Goal: Task Accomplishment & Management: Manage account settings

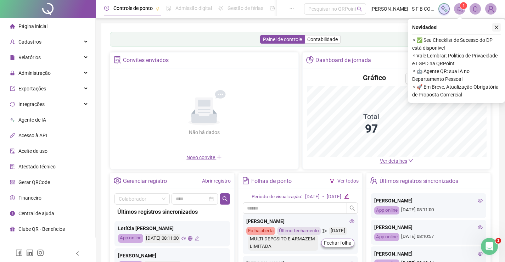
click at [497, 26] on icon "close" at bounding box center [496, 27] width 5 height 5
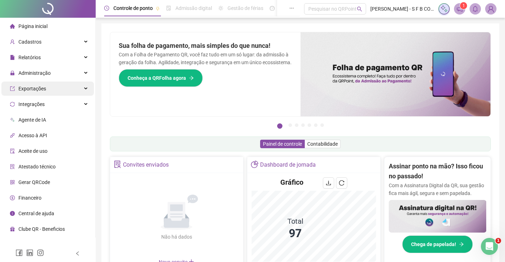
click at [66, 86] on div "Exportações" at bounding box center [47, 88] width 92 height 14
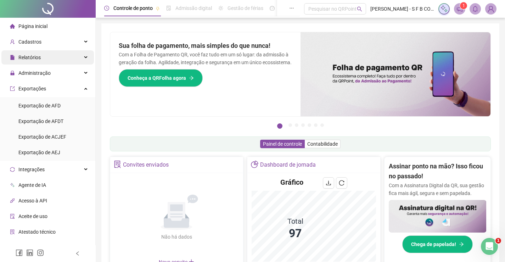
click at [68, 61] on div "Relatórios" at bounding box center [47, 57] width 92 height 14
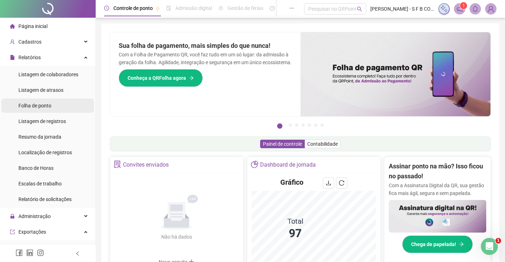
click at [44, 102] on div "Folha de ponto" at bounding box center [34, 105] width 33 height 14
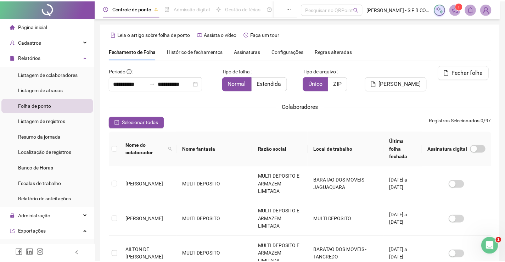
scroll to position [14, 0]
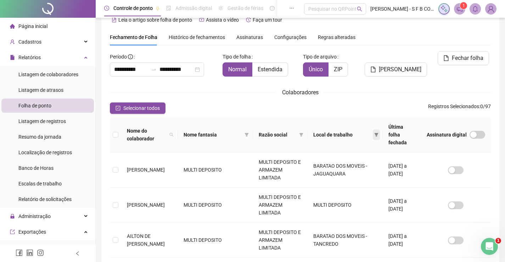
click at [373, 131] on span at bounding box center [376, 134] width 7 height 11
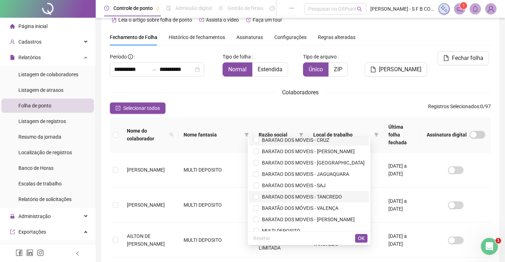
scroll to position [23, 0]
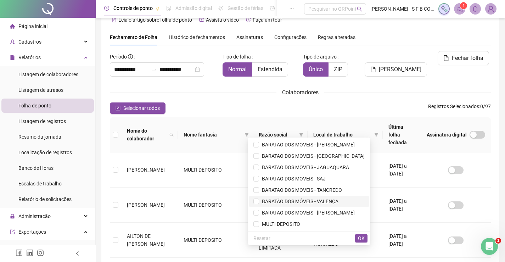
click at [328, 200] on span "BARATÃO DOS MÓVEIS - VALENÇA" at bounding box center [298, 201] width 79 height 6
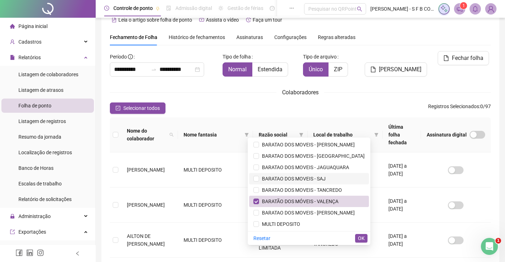
click at [326, 177] on span "BARATAO DOS MOVEIS - SAJ" at bounding box center [292, 179] width 67 height 6
click at [358, 234] on span "OK" at bounding box center [361, 238] width 7 height 8
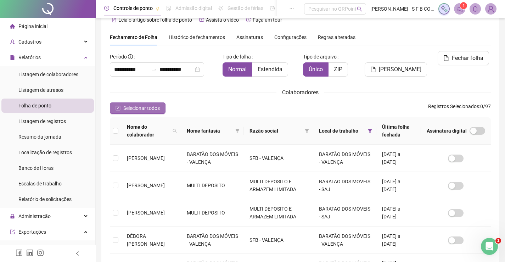
click at [141, 106] on span "Selecionar todos" at bounding box center [141, 108] width 36 height 8
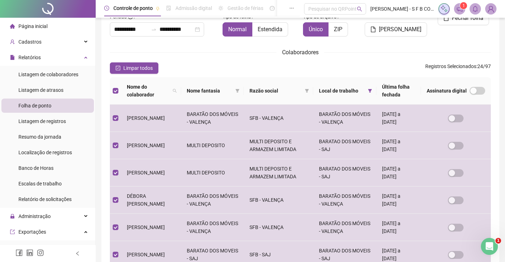
scroll to position [0, 0]
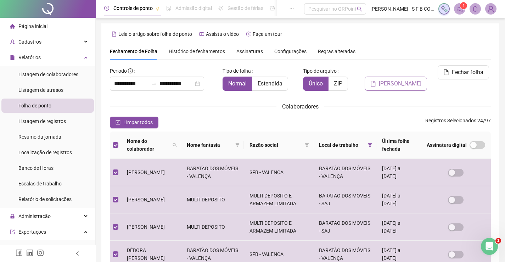
click at [404, 77] on button "Gerar espelho" at bounding box center [395, 84] width 62 height 14
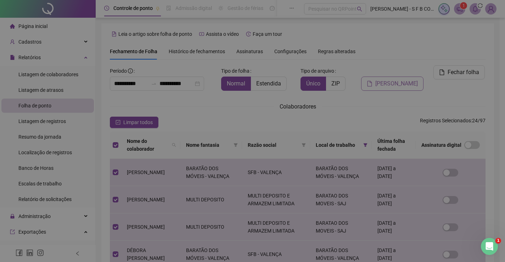
scroll to position [14, 0]
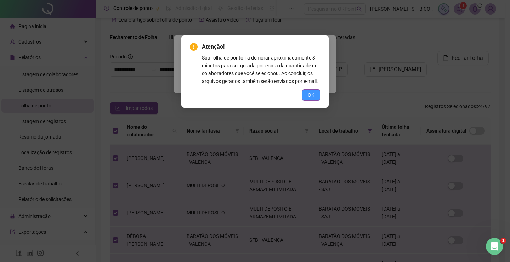
click at [313, 89] on button "OK" at bounding box center [311, 94] width 18 height 11
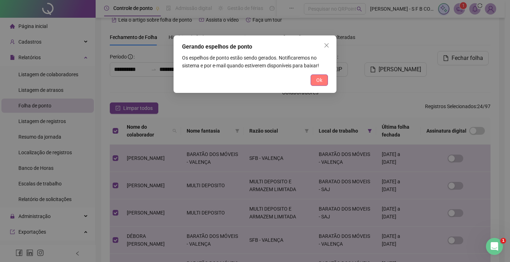
click at [320, 84] on span "Ok" at bounding box center [319, 80] width 6 height 8
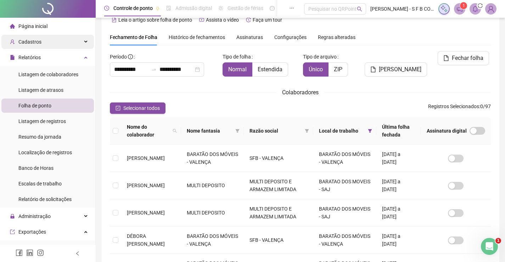
click at [56, 47] on div "Cadastros" at bounding box center [47, 42] width 92 height 14
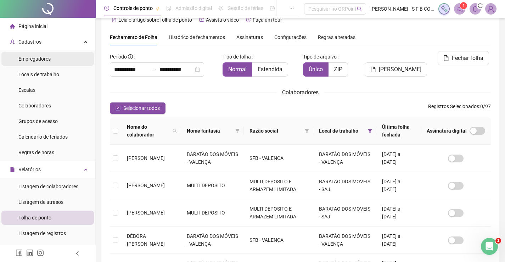
click at [56, 64] on li "Empregadores" at bounding box center [47, 59] width 92 height 14
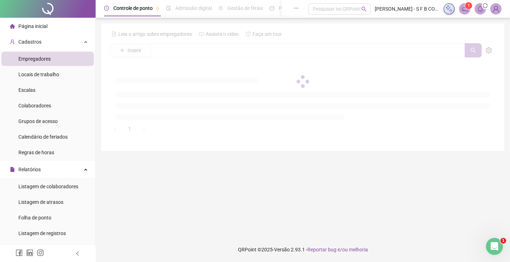
click at [159, 48] on div at bounding box center [303, 81] width 386 height 106
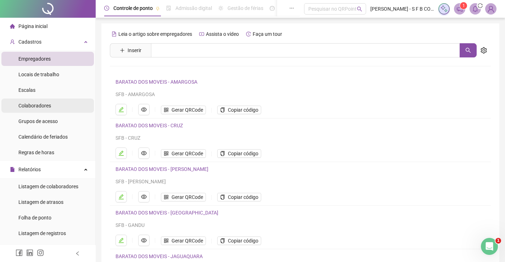
click at [73, 101] on li "Colaboradores" at bounding box center [47, 105] width 92 height 14
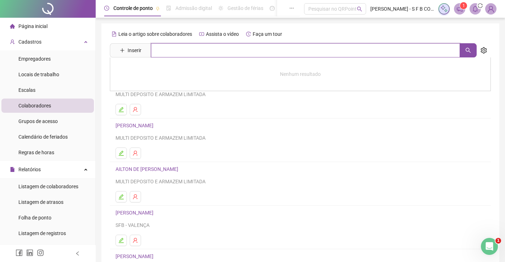
click at [191, 54] on input "text" at bounding box center [305, 50] width 309 height 14
type input "****"
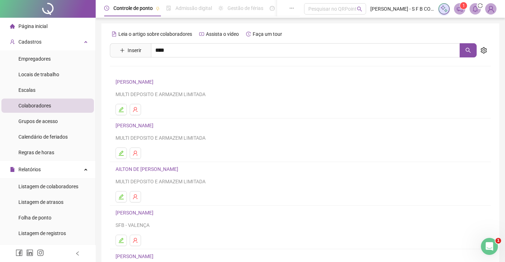
click at [161, 101] on link "JOÃO BOMFIM DOS SANTOS JUNIOR" at bounding box center [142, 103] width 38 height 6
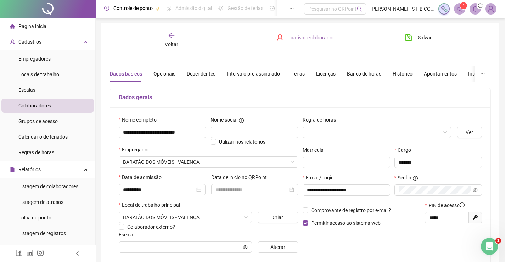
click at [311, 38] on span "Inativar colaborador" at bounding box center [311, 38] width 45 height 8
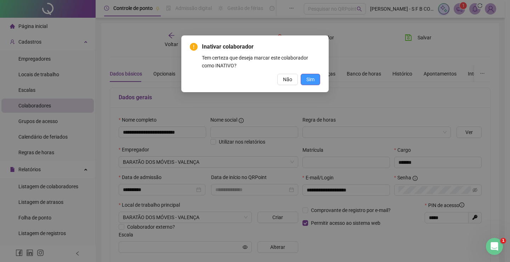
click at [309, 79] on span "Sim" at bounding box center [310, 79] width 8 height 8
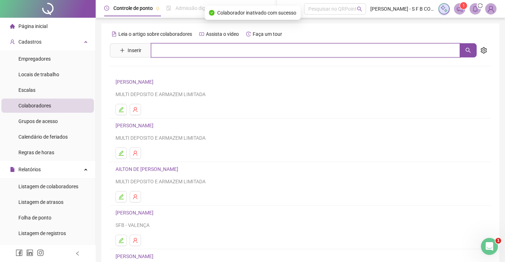
click at [176, 55] on input "text" at bounding box center [305, 50] width 309 height 14
type input "******"
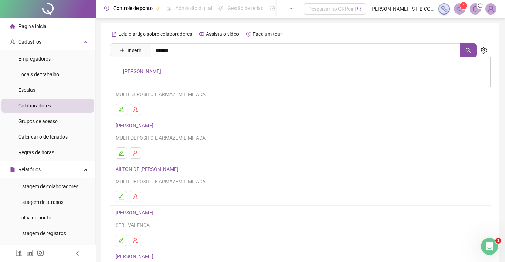
click at [158, 69] on link "ALBERIDES DE ANDRADE COUTO" at bounding box center [142, 71] width 38 height 6
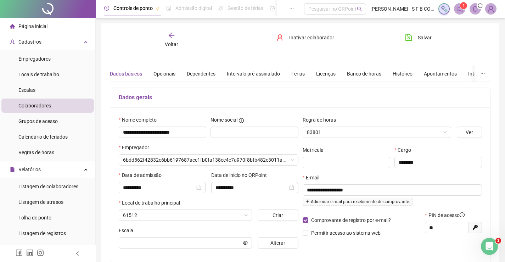
type input "*****"
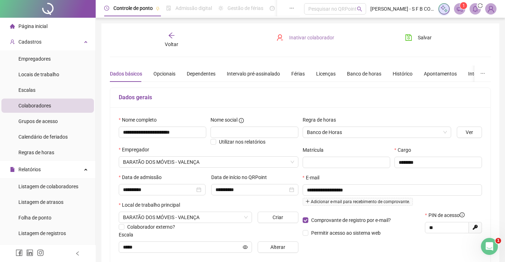
click at [305, 39] on span "Inativar colaborador" at bounding box center [311, 38] width 45 height 8
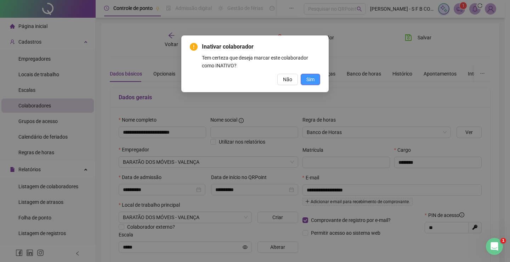
click at [314, 78] on span "Sim" at bounding box center [310, 79] width 8 height 8
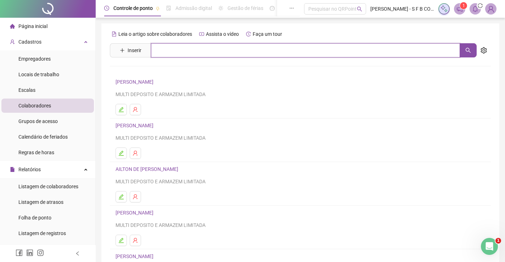
click at [164, 53] on input "text" at bounding box center [305, 50] width 309 height 14
type input "****"
drag, startPoint x: 185, startPoint y: 52, endPoint x: 133, endPoint y: 54, distance: 52.1
click at [135, 54] on span "Inserir ****" at bounding box center [293, 50] width 367 height 14
type input "**"
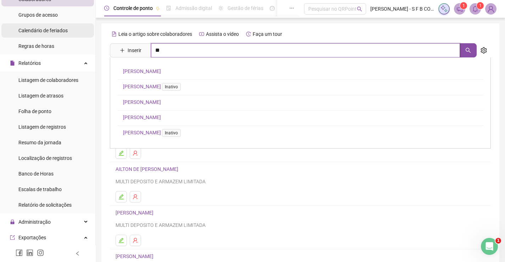
scroll to position [71, 0]
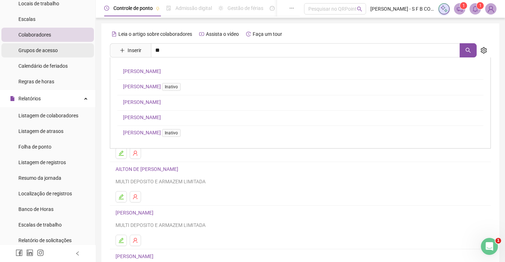
click at [47, 55] on div "Grupos de acesso" at bounding box center [37, 50] width 39 height 14
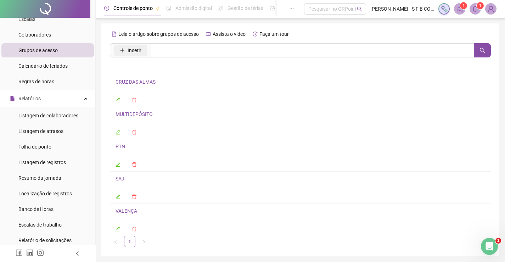
click at [114, 46] on button "Inserir" at bounding box center [130, 50] width 33 height 11
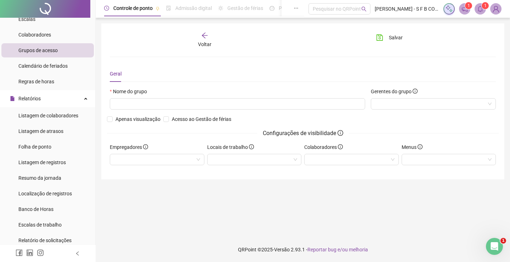
click at [147, 109] on div "Nome do grupo" at bounding box center [237, 101] width 261 height 28
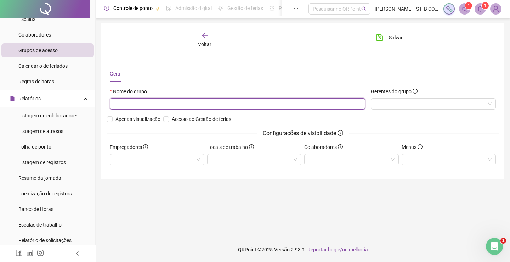
click at [145, 104] on input "text" at bounding box center [237, 103] width 255 height 11
type input "*****"
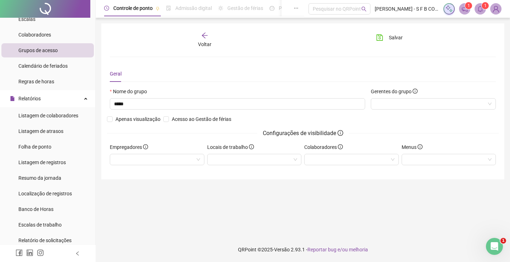
click at [396, 113] on div "Gerentes do grupo" at bounding box center [433, 101] width 131 height 28
click at [394, 107] on div at bounding box center [433, 103] width 125 height 11
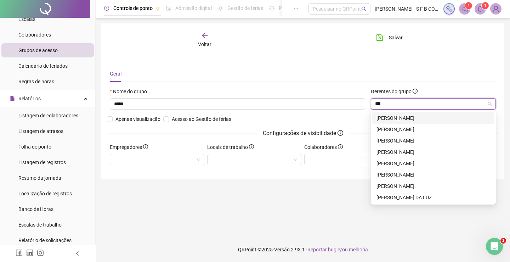
type input "*****"
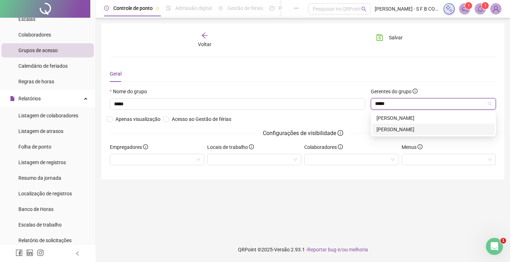
click at [414, 126] on div "[PERSON_NAME]" at bounding box center [434, 129] width 114 height 8
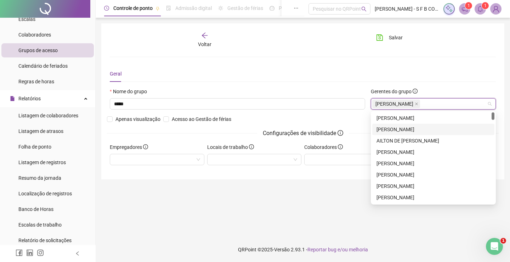
click at [322, 121] on div "Nome do grupo ***** Gerentes do grupo [PERSON_NAME] visualização Acesso ao Gest…" at bounding box center [303, 115] width 392 height 56
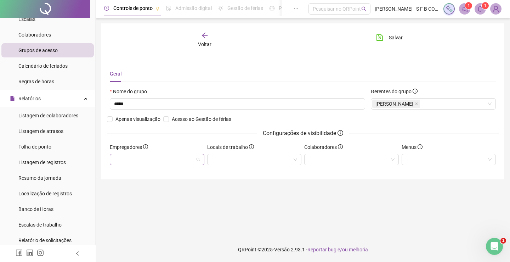
click at [151, 157] on div at bounding box center [157, 159] width 95 height 11
click at [262, 157] on div at bounding box center [254, 159] width 95 height 11
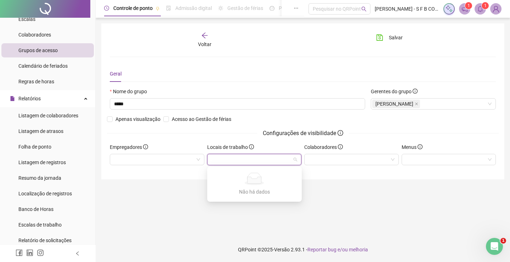
click at [245, 119] on div "Nome do grupo ***** Gerentes do grupo [PERSON_NAME] visualização Acesso ao Gest…" at bounding box center [303, 115] width 392 height 56
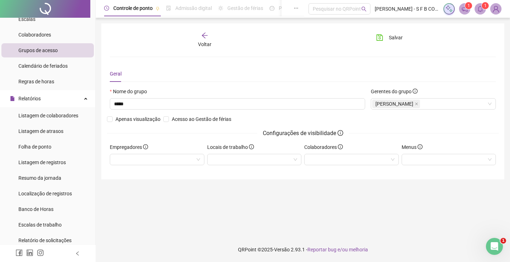
click at [336, 165] on div "Colaboradores" at bounding box center [351, 157] width 97 height 28
click at [336, 158] on div at bounding box center [351, 159] width 95 height 11
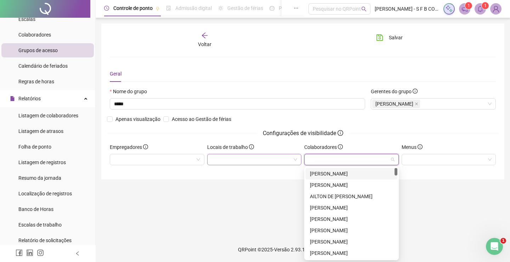
click at [252, 159] on div at bounding box center [254, 159] width 95 height 11
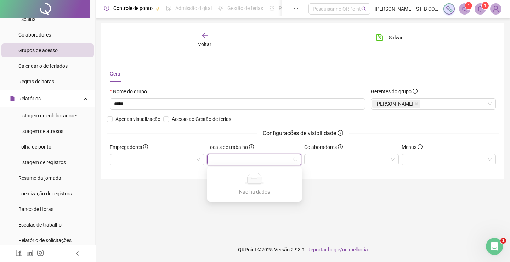
click at [277, 155] on div at bounding box center [254, 159] width 95 height 11
click at [295, 156] on div at bounding box center [254, 159] width 95 height 11
type input "*****"
click at [322, 171] on div "Voltar Salvar Geral Nome do grupo ***** Gerentes do grupo LUCAS ANDRADE FERREIR…" at bounding box center [302, 101] width 403 height 156
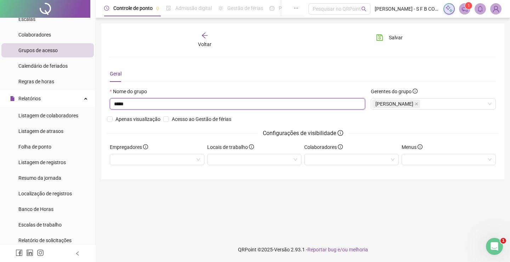
click at [212, 105] on input "*****" at bounding box center [237, 103] width 255 height 11
click at [122, 157] on div at bounding box center [157, 159] width 95 height 11
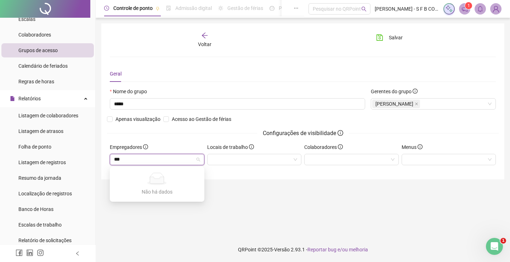
type input "****"
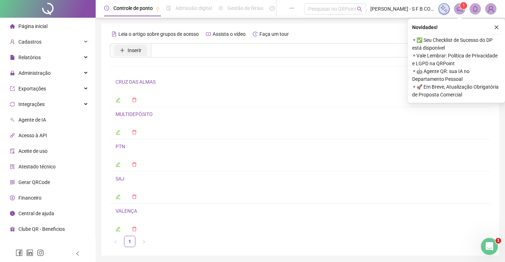
click at [128, 55] on button "Inserir" at bounding box center [130, 50] width 33 height 11
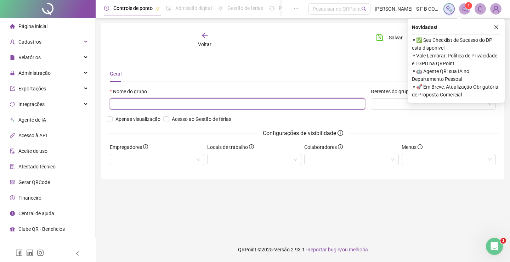
click at [192, 102] on input "text" at bounding box center [237, 103] width 255 height 11
type input "*****"
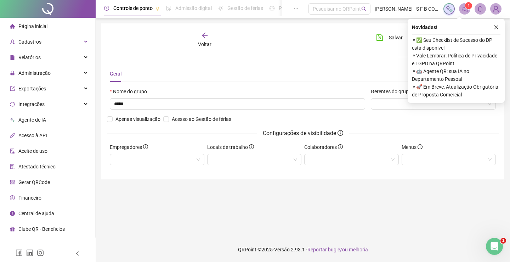
click at [189, 152] on div "Empregadores" at bounding box center [157, 148] width 95 height 11
click at [192, 163] on div at bounding box center [157, 159] width 95 height 11
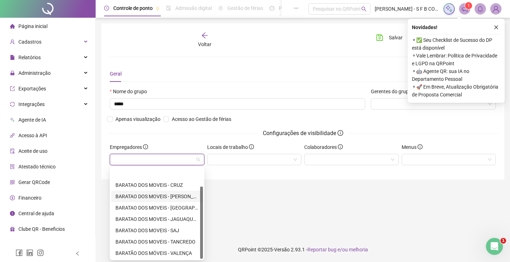
scroll to position [23, 0]
click at [164, 250] on div "MULTI DEPOSITO" at bounding box center [156, 253] width 83 height 8
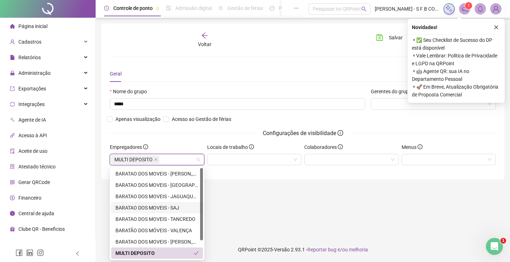
scroll to position [0, 0]
click at [177, 209] on div "BARATAO DOS MOVEIS - [GEOGRAPHIC_DATA]" at bounding box center [156, 208] width 83 height 8
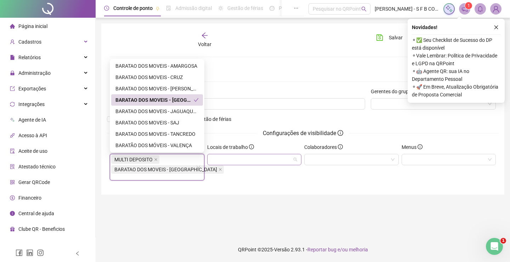
click at [294, 162] on div at bounding box center [254, 159] width 95 height 11
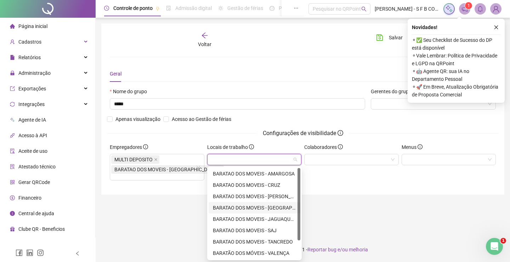
click at [262, 204] on div "BARATAO DOS MOVEIS - [GEOGRAPHIC_DATA]" at bounding box center [254, 208] width 83 height 8
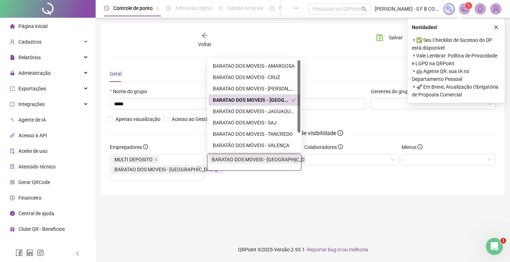
click at [316, 183] on div "Colaboradores" at bounding box center [351, 164] width 97 height 43
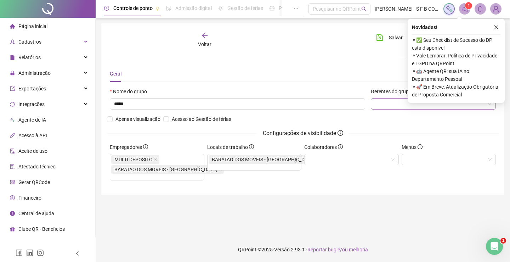
click at [397, 105] on div at bounding box center [433, 103] width 125 height 11
type input "*"
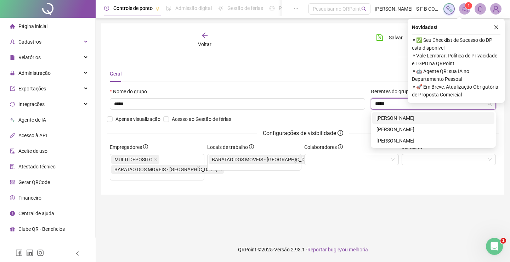
type input "*****"
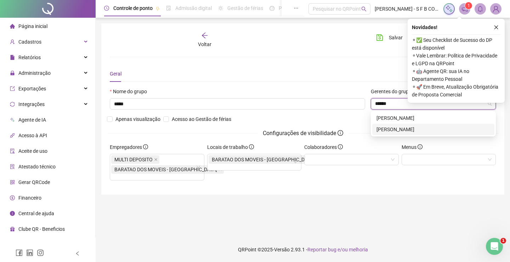
click at [390, 126] on div "[PERSON_NAME]" at bounding box center [434, 129] width 114 height 8
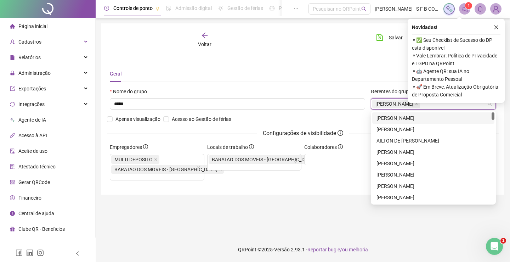
click at [339, 120] on div "Nome do grupo ***** Gerentes do grupo [PERSON_NAME] visualização Acesso ao Gest…" at bounding box center [303, 115] width 392 height 56
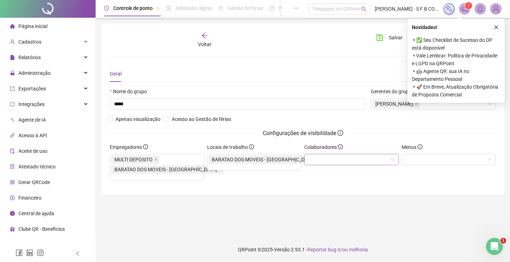
click at [350, 162] on div at bounding box center [351, 159] width 95 height 11
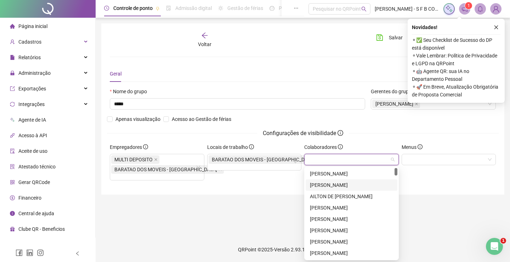
click at [434, 153] on div "Menus" at bounding box center [449, 148] width 95 height 11
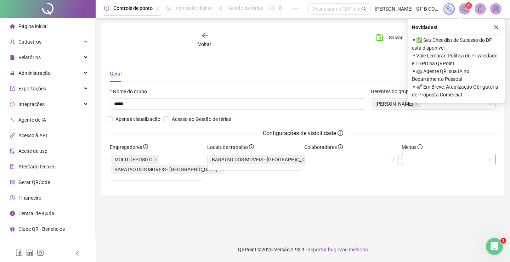
click at [434, 156] on div at bounding box center [449, 159] width 95 height 11
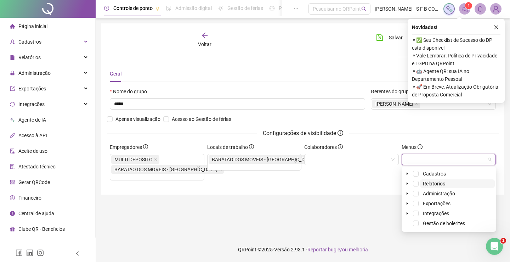
click at [425, 181] on span "Relatórios" at bounding box center [434, 184] width 22 height 6
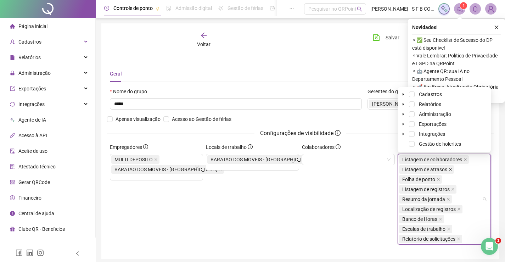
click at [449, 168] on icon "close" at bounding box center [450, 170] width 4 height 4
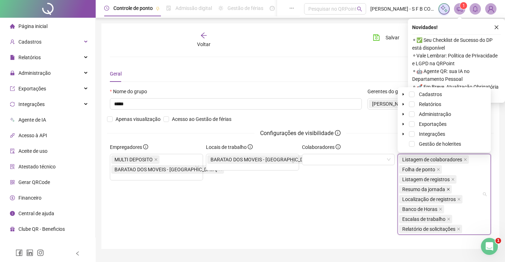
click at [447, 189] on icon "close" at bounding box center [448, 189] width 4 height 4
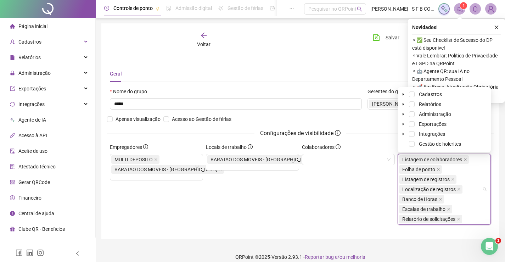
click at [455, 188] on span "Localização de registros" at bounding box center [430, 189] width 63 height 9
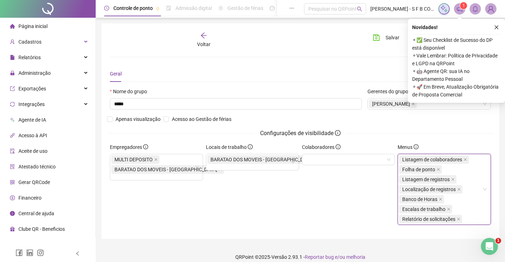
click at [447, 205] on span at bounding box center [449, 209] width 4 height 8
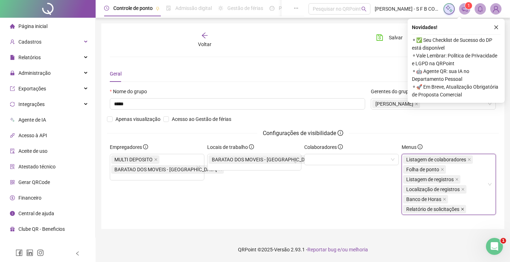
click at [463, 212] on span at bounding box center [463, 209] width 4 height 8
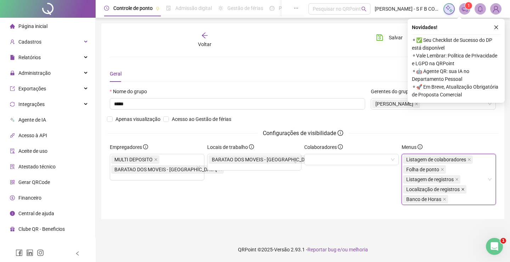
click at [462, 189] on icon "close" at bounding box center [463, 189] width 4 height 4
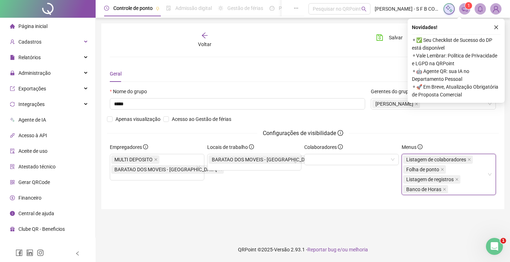
click at [344, 188] on div "Colaboradores" at bounding box center [351, 171] width 97 height 57
click at [335, 158] on div at bounding box center [351, 159] width 95 height 11
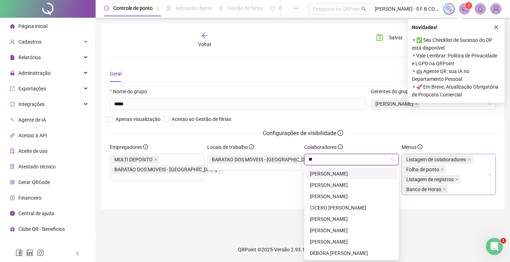
type input "*"
click at [336, 219] on div "[PERSON_NAME]" at bounding box center [351, 219] width 83 height 8
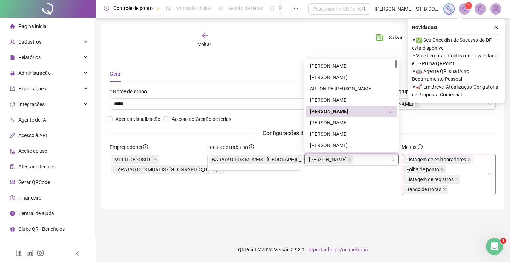
scroll to position [35, 0]
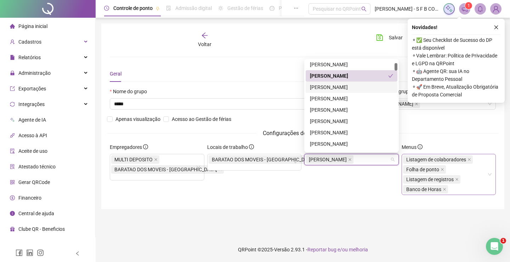
click at [333, 87] on div "[PERSON_NAME]" at bounding box center [351, 87] width 83 height 8
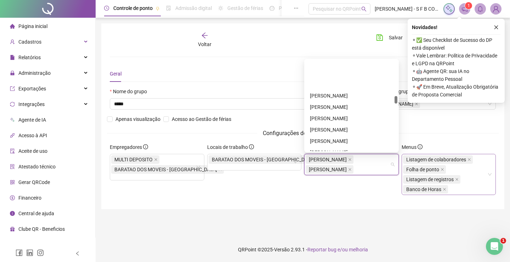
scroll to position [425, 0]
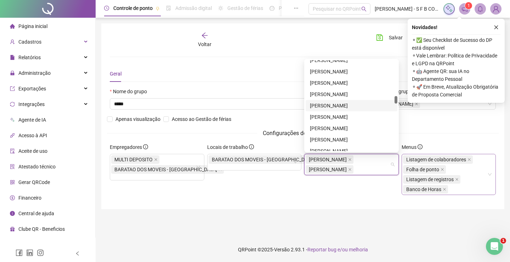
click at [345, 108] on div "[PERSON_NAME]" at bounding box center [351, 106] width 83 height 8
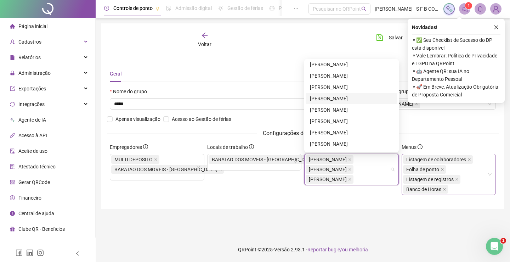
scroll to position [638, 0]
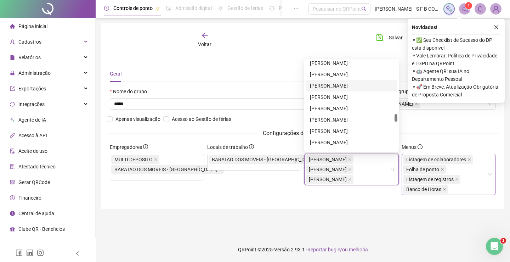
click at [330, 83] on div "[PERSON_NAME]" at bounding box center [351, 86] width 83 height 8
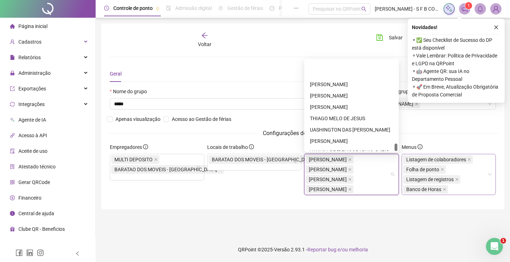
scroll to position [986, 0]
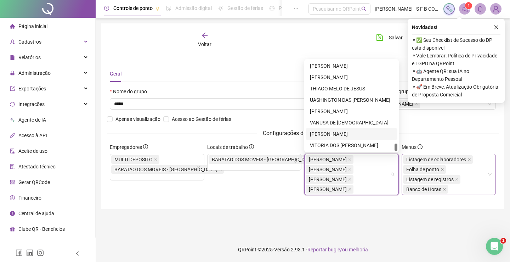
click at [336, 133] on div "[PERSON_NAME]" at bounding box center [351, 134] width 83 height 8
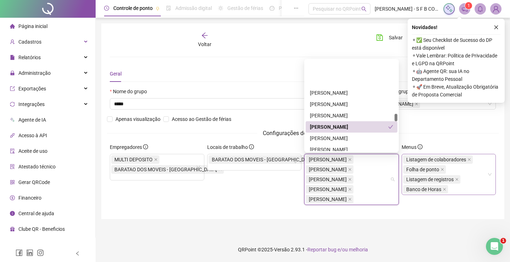
scroll to position [632, 0]
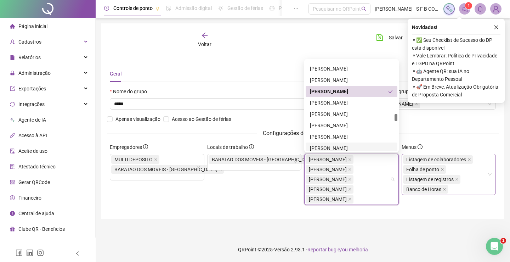
click at [334, 147] on div "[PERSON_NAME]" at bounding box center [351, 148] width 83 height 8
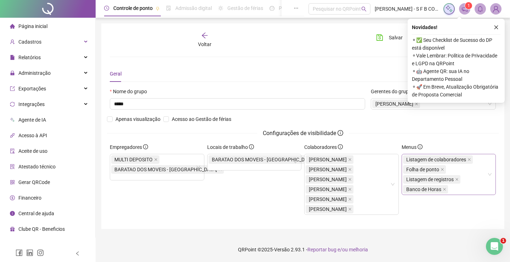
click at [271, 192] on div "Locais de trabalho BARATAO DOS MOVEIS - GANDU" at bounding box center [254, 181] width 97 height 77
click at [468, 160] on icon "close" at bounding box center [469, 159] width 3 height 3
click at [259, 204] on div "Locais de trabalho BARATAO DOS MOVEIS - GANDU" at bounding box center [254, 181] width 97 height 77
click at [497, 25] on icon "close" at bounding box center [496, 27] width 5 height 5
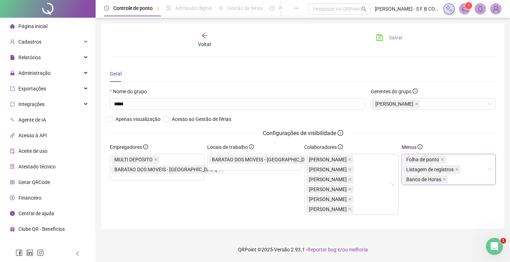
click at [395, 39] on span "Salvar" at bounding box center [396, 38] width 14 height 8
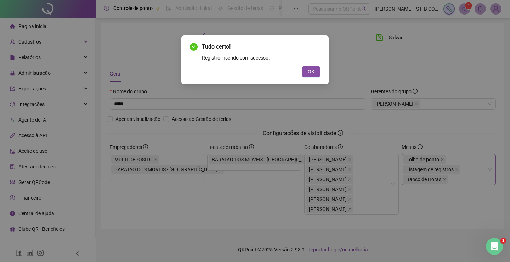
click at [302, 66] on button "OK" at bounding box center [311, 71] width 18 height 11
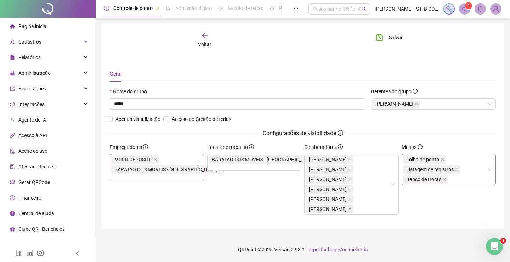
click at [152, 160] on span "MULTI DEPOSITO" at bounding box center [135, 159] width 48 height 9
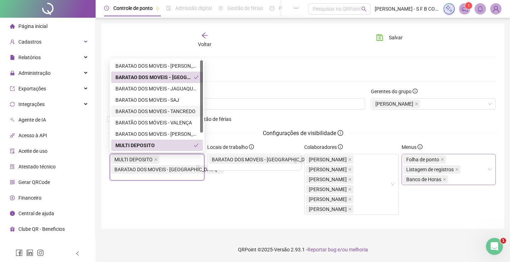
scroll to position [0, 0]
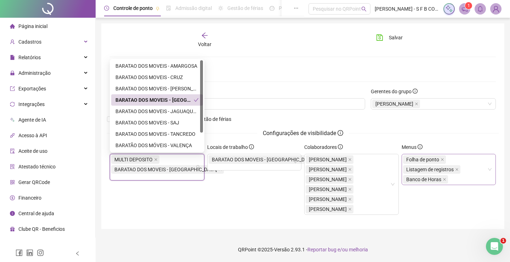
click at [191, 100] on div "BARATAO DOS MOVEIS - [GEOGRAPHIC_DATA]" at bounding box center [154, 100] width 78 height 8
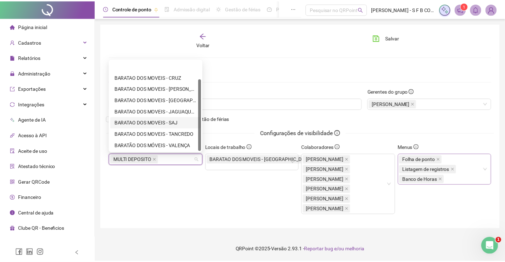
scroll to position [23, 0]
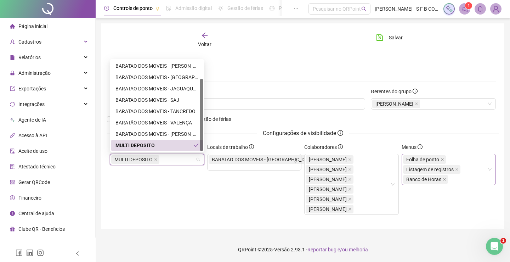
click at [182, 142] on div "MULTI DEPOSITO" at bounding box center [154, 145] width 78 height 8
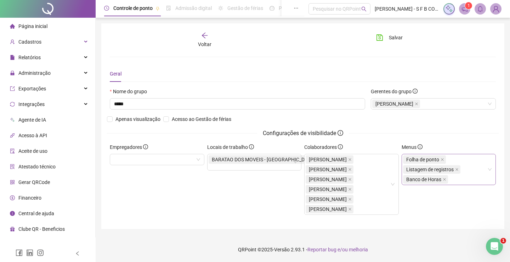
click at [190, 198] on div "Empregadores" at bounding box center [156, 181] width 97 height 77
click at [456, 215] on div "Menus Folha de ponto Listagem de registros Banco de Horas" at bounding box center [448, 181] width 97 height 77
click at [380, 39] on icon "save" at bounding box center [380, 37] width 6 height 6
click at [380, 39] on icon "loading" at bounding box center [379, 37] width 9 height 9
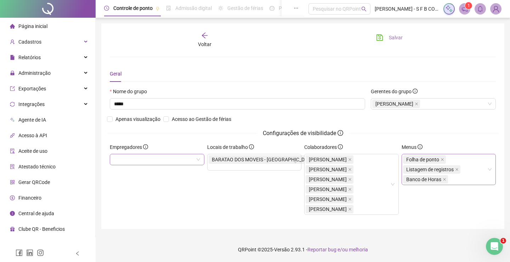
click at [183, 160] on div at bounding box center [157, 159] width 95 height 11
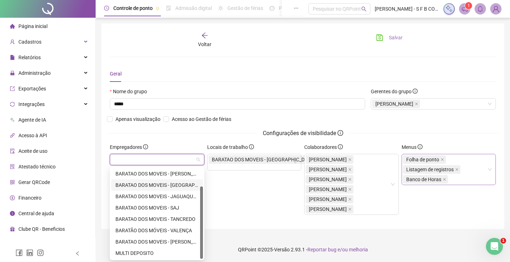
click at [172, 190] on div "BARATAO DOS MOVEIS - [GEOGRAPHIC_DATA]" at bounding box center [157, 184] width 92 height 11
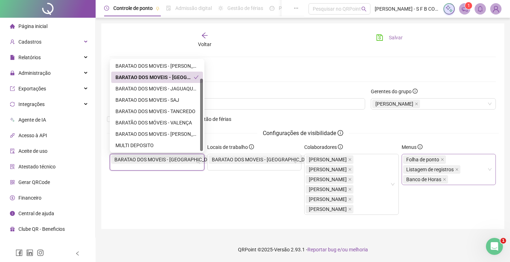
click at [202, 185] on div "Empregadores BARATAO DOS MOVEIS - [GEOGRAPHIC_DATA]" at bounding box center [156, 181] width 97 height 77
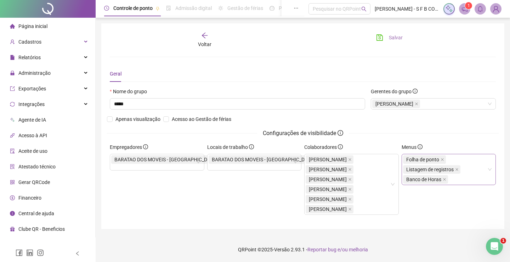
click at [391, 39] on span "Salvar" at bounding box center [396, 38] width 14 height 8
click at [391, 38] on span "Salvar" at bounding box center [396, 38] width 14 height 8
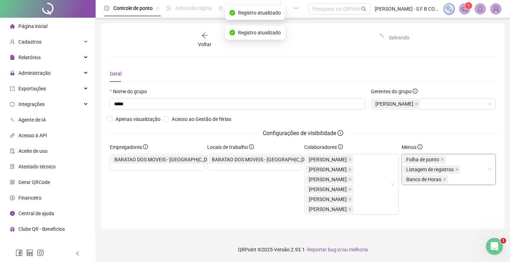
click at [391, 38] on span "Salvando" at bounding box center [399, 38] width 21 height 8
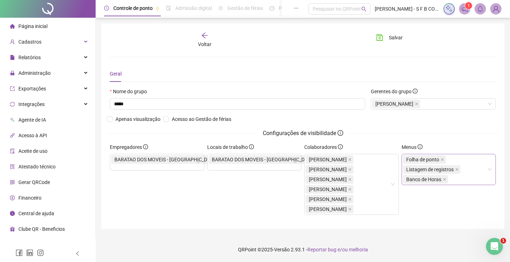
click at [200, 40] on div "Voltar" at bounding box center [205, 40] width 60 height 16
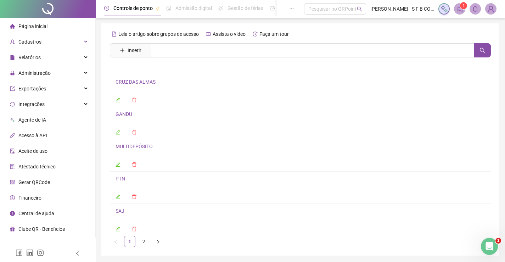
click at [118, 134] on icon "edit" at bounding box center [117, 132] width 5 height 5
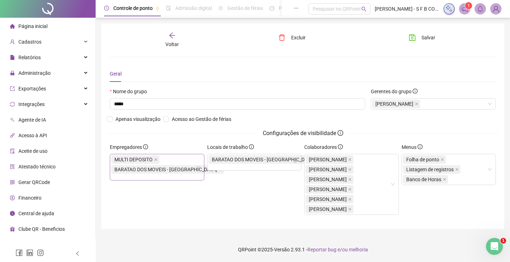
drag, startPoint x: 156, startPoint y: 161, endPoint x: 157, endPoint y: 157, distance: 4.3
click at [157, 157] on span at bounding box center [156, 159] width 4 height 8
click at [423, 40] on span "Salvar" at bounding box center [429, 38] width 14 height 8
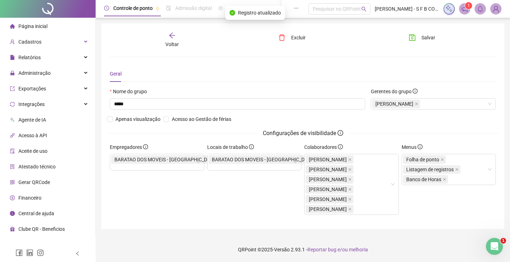
click at [170, 37] on icon "arrow-left" at bounding box center [172, 35] width 7 height 7
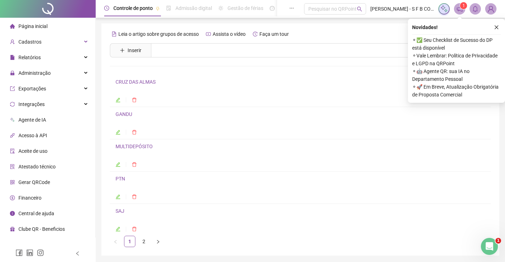
click at [118, 134] on icon "edit" at bounding box center [118, 132] width 5 height 5
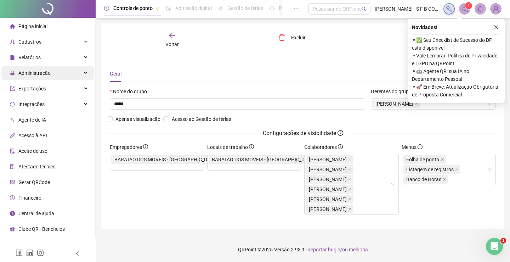
click at [60, 77] on div "Administração" at bounding box center [47, 73] width 92 height 14
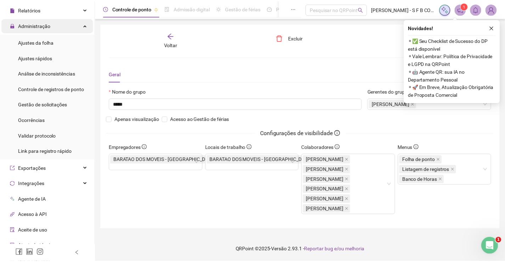
scroll to position [35, 0]
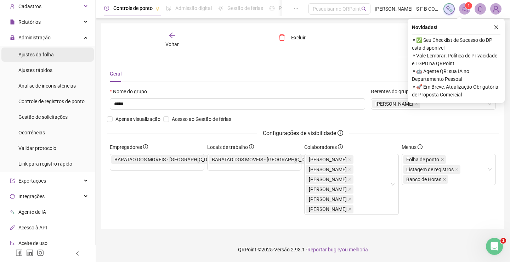
click at [50, 52] on span "Ajustes da folha" at bounding box center [35, 55] width 35 height 6
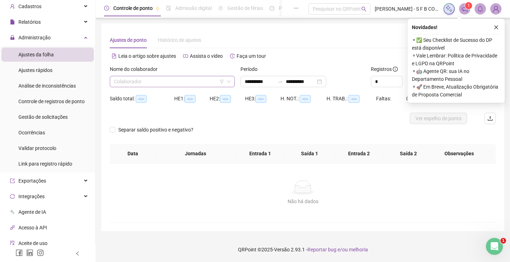
type input "**********"
click at [144, 79] on input "search" at bounding box center [169, 81] width 110 height 11
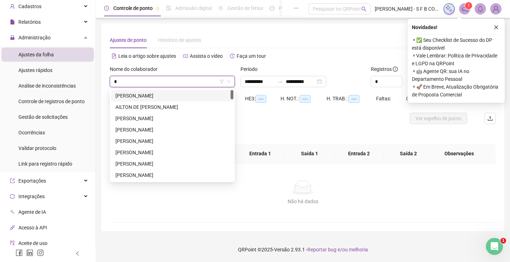
type input "**"
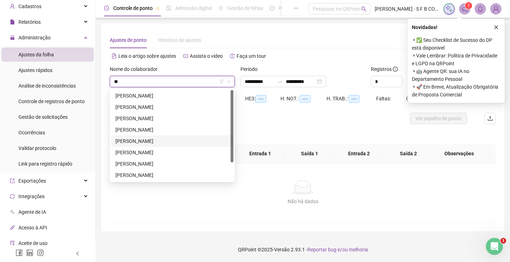
click at [159, 142] on div "[PERSON_NAME]" at bounding box center [172, 141] width 114 height 8
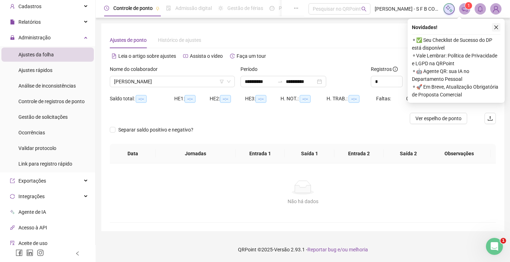
click at [499, 27] on button "button" at bounding box center [496, 27] width 9 height 9
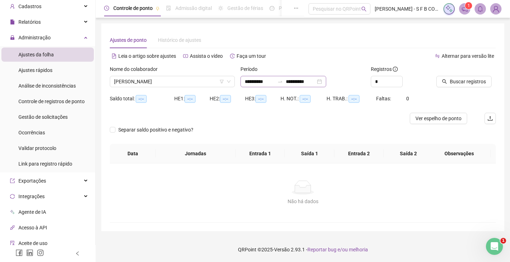
click at [326, 81] on div "**********" at bounding box center [284, 81] width 86 height 11
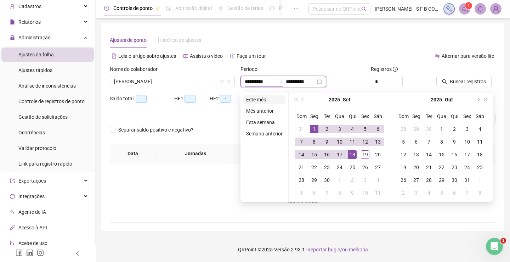
type input "**********"
drag, startPoint x: 254, startPoint y: 99, endPoint x: 283, endPoint y: 97, distance: 28.8
click at [256, 99] on li "Este mês" at bounding box center [264, 99] width 42 height 9
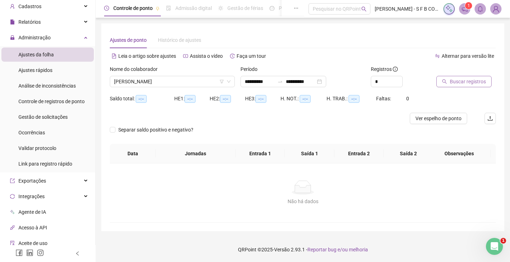
click at [448, 83] on button "Buscar registros" at bounding box center [463, 81] width 55 height 11
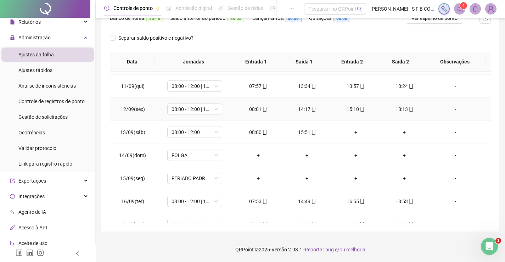
scroll to position [286, 0]
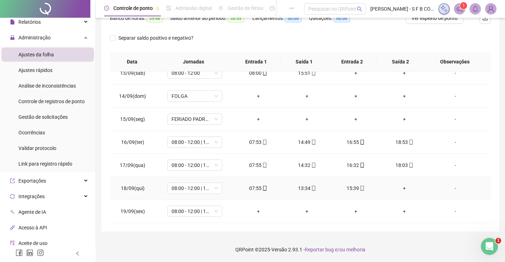
click at [353, 188] on div "15:39" at bounding box center [356, 188] width 38 height 8
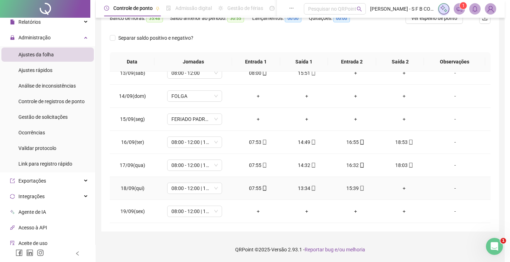
type input "**********"
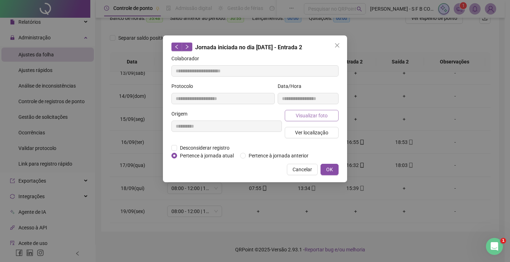
click at [307, 114] on span "Visualizar foto" at bounding box center [312, 116] width 32 height 8
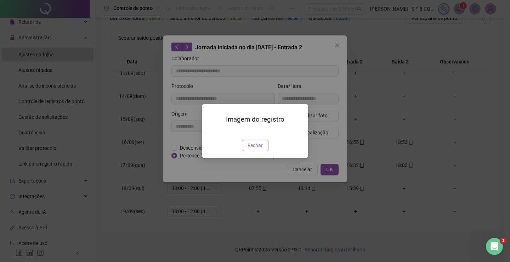
click at [251, 149] on span "Fechar" at bounding box center [255, 145] width 15 height 8
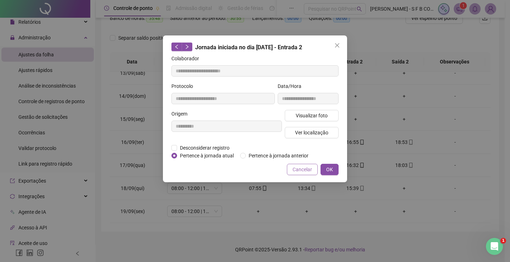
click at [295, 170] on span "Cancelar" at bounding box center [302, 169] width 19 height 8
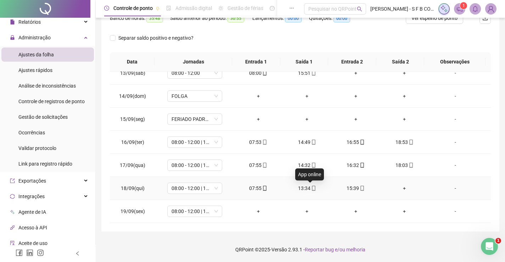
click at [311, 188] on icon "mobile" at bounding box center [313, 188] width 5 height 5
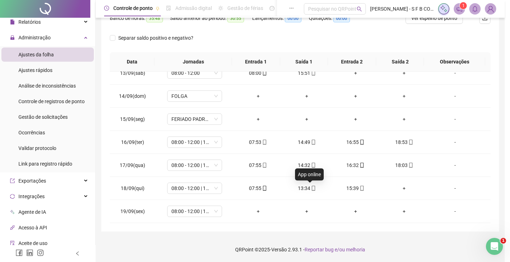
type input "**********"
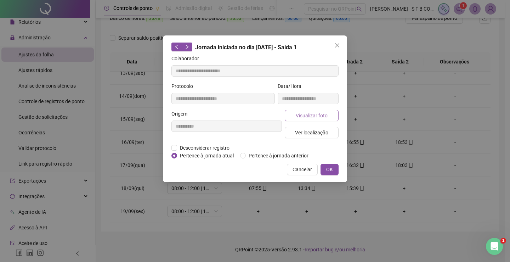
click at [303, 114] on span "Visualizar foto" at bounding box center [312, 116] width 32 height 8
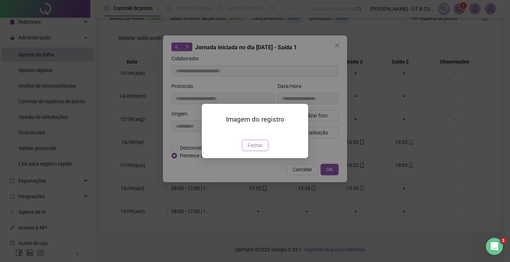
click at [257, 149] on span "Fechar" at bounding box center [255, 145] width 15 height 8
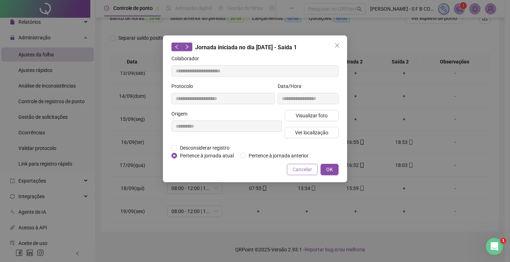
click at [294, 167] on span "Cancelar" at bounding box center [302, 169] width 19 height 8
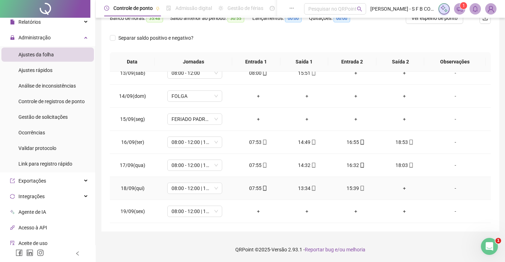
click at [256, 186] on div "07:55" at bounding box center [258, 188] width 38 height 8
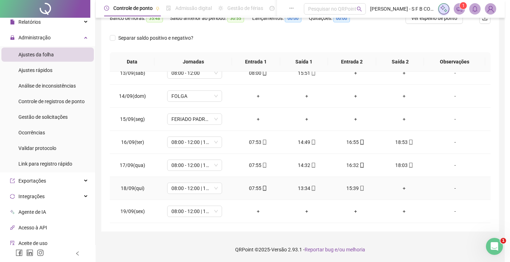
type input "**********"
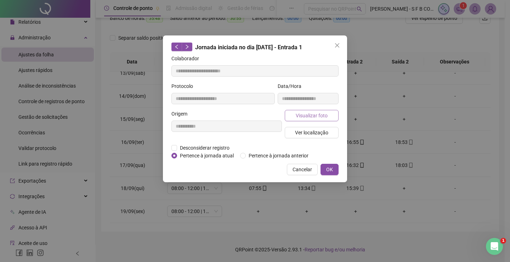
click at [308, 112] on span "Visualizar foto" at bounding box center [312, 116] width 32 height 8
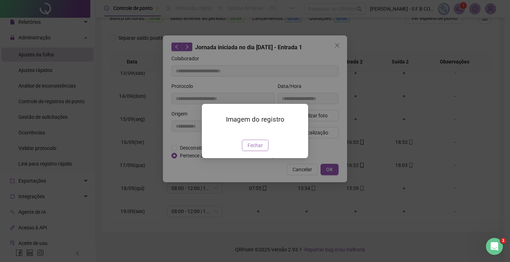
click at [251, 149] on span "Fechar" at bounding box center [255, 145] width 15 height 8
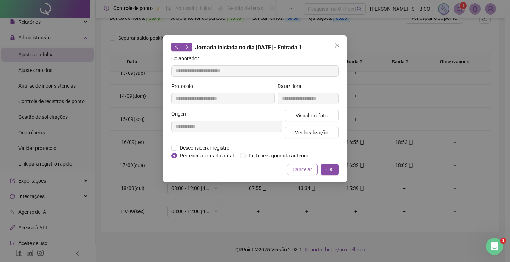
click at [294, 169] on span "Cancelar" at bounding box center [302, 169] width 19 height 8
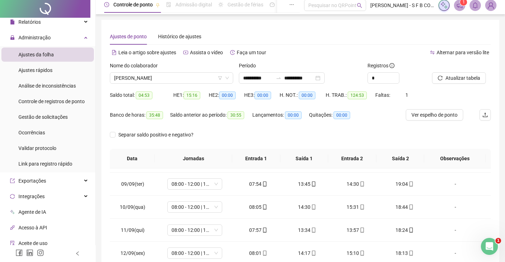
scroll to position [0, 0]
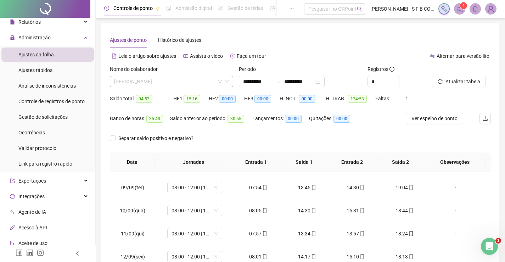
click at [188, 83] on span "[PERSON_NAME]" at bounding box center [171, 81] width 115 height 11
click at [470, 84] on span "Atualizar tabela" at bounding box center [462, 82] width 35 height 8
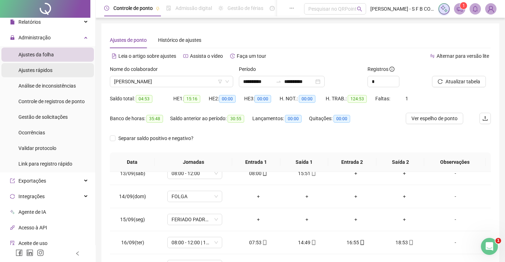
scroll to position [0, 0]
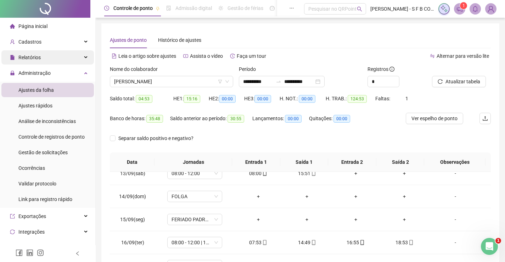
click at [52, 53] on div "Relatórios" at bounding box center [47, 57] width 92 height 14
